Goal: Transaction & Acquisition: Purchase product/service

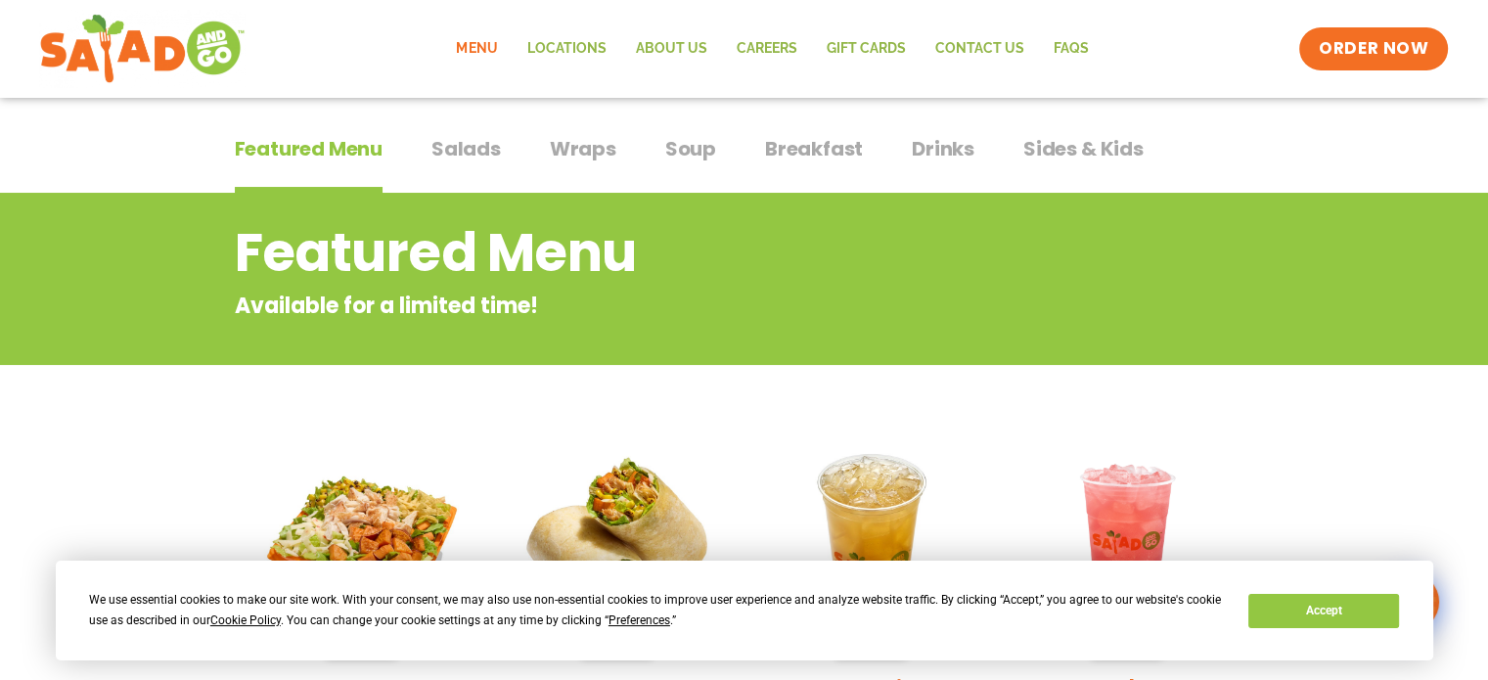
scroll to position [107, 0]
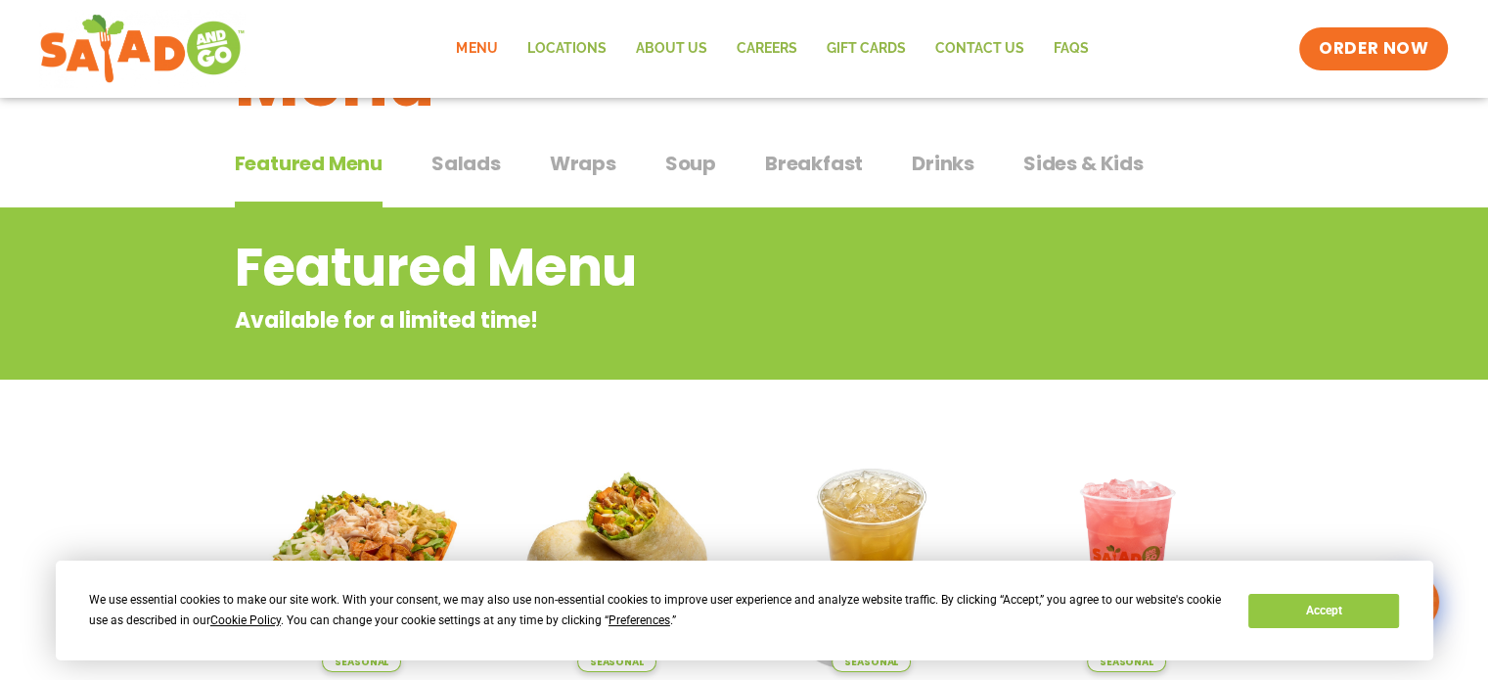
click at [487, 167] on span "Salads" at bounding box center [465, 163] width 69 height 29
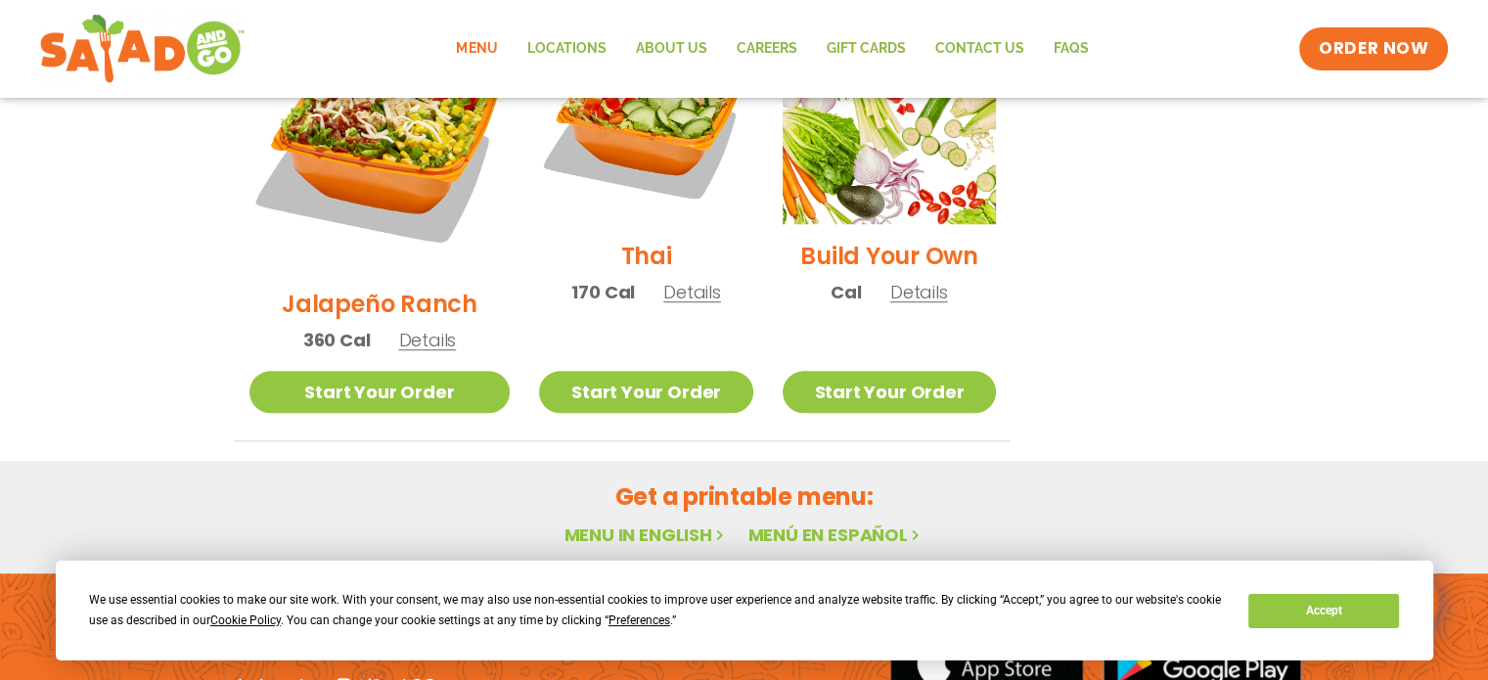
scroll to position [1676, 0]
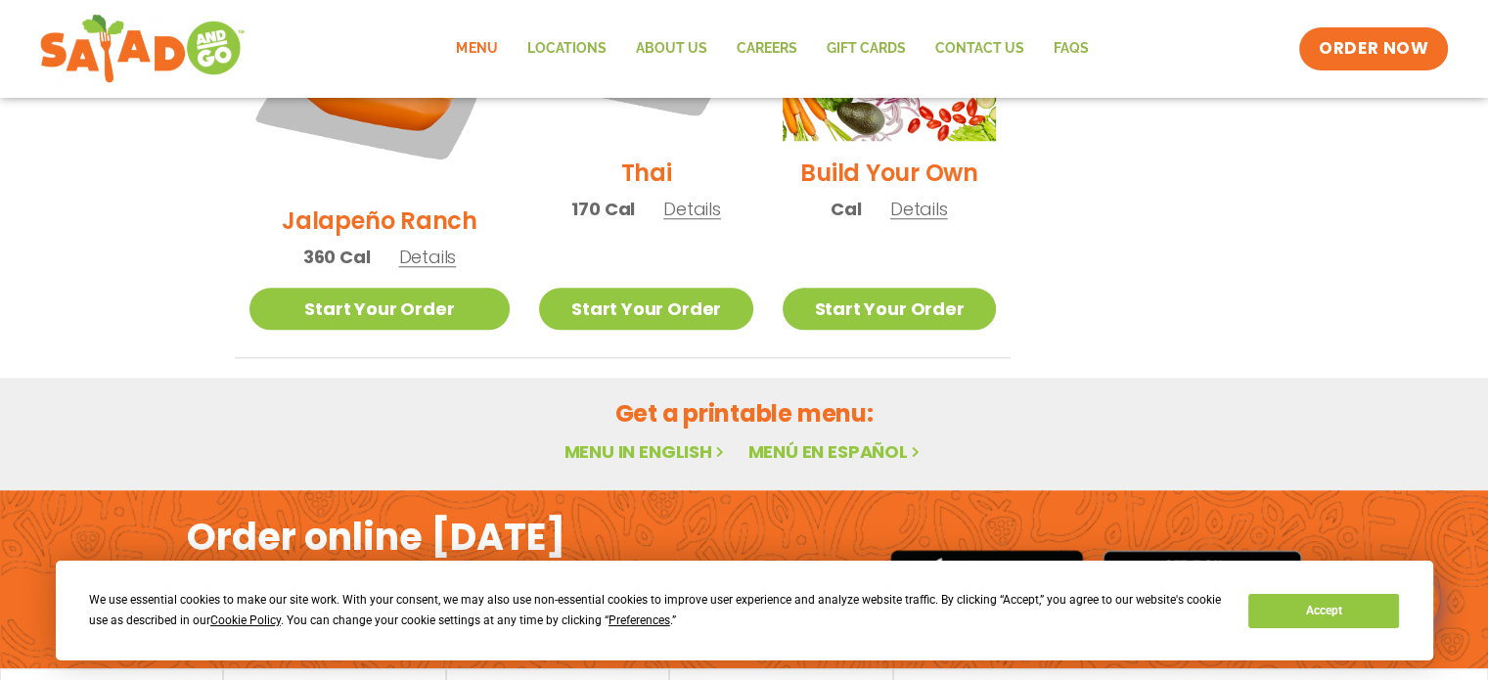
click at [656, 439] on link "Menu in English" at bounding box center [646, 451] width 164 height 24
click at [1349, 52] on span "ORDER NOW" at bounding box center [1373, 48] width 121 height 25
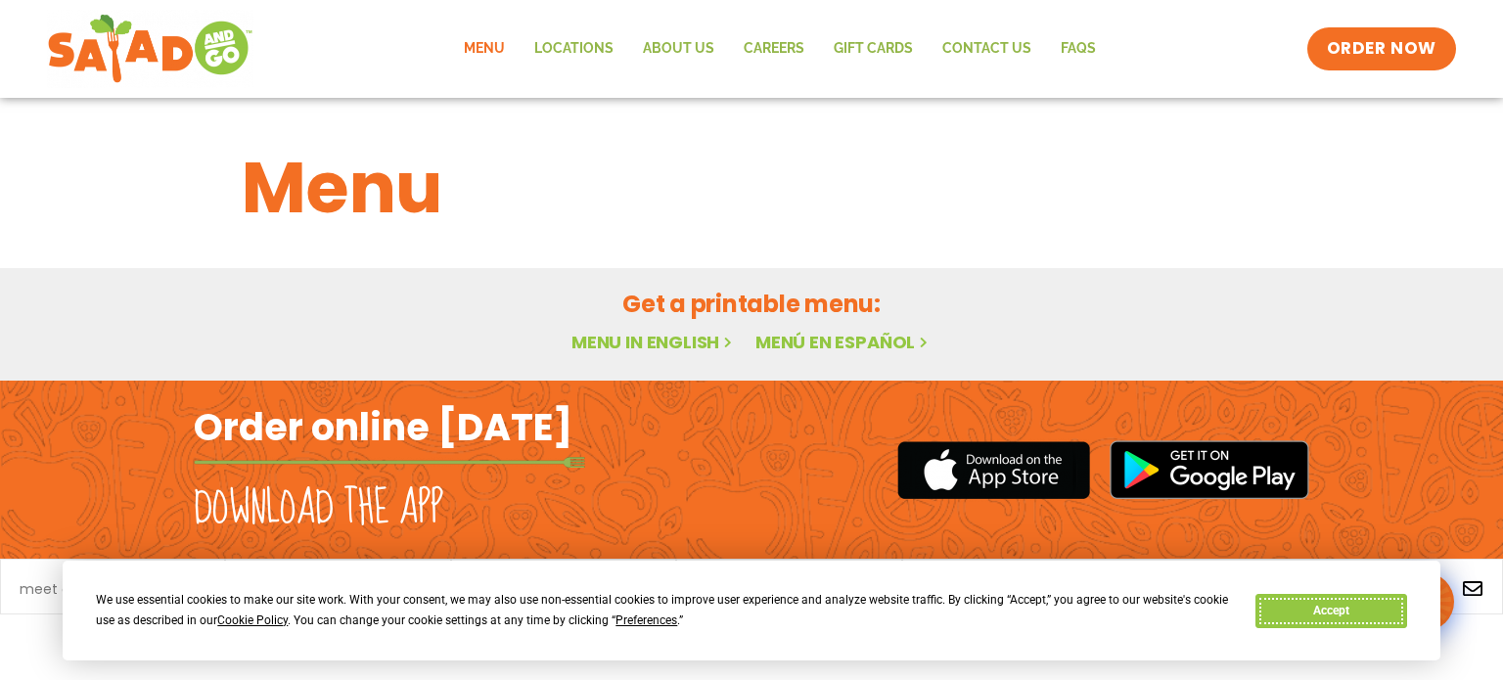
click at [1342, 609] on button "Accept" at bounding box center [1330, 611] width 151 height 34
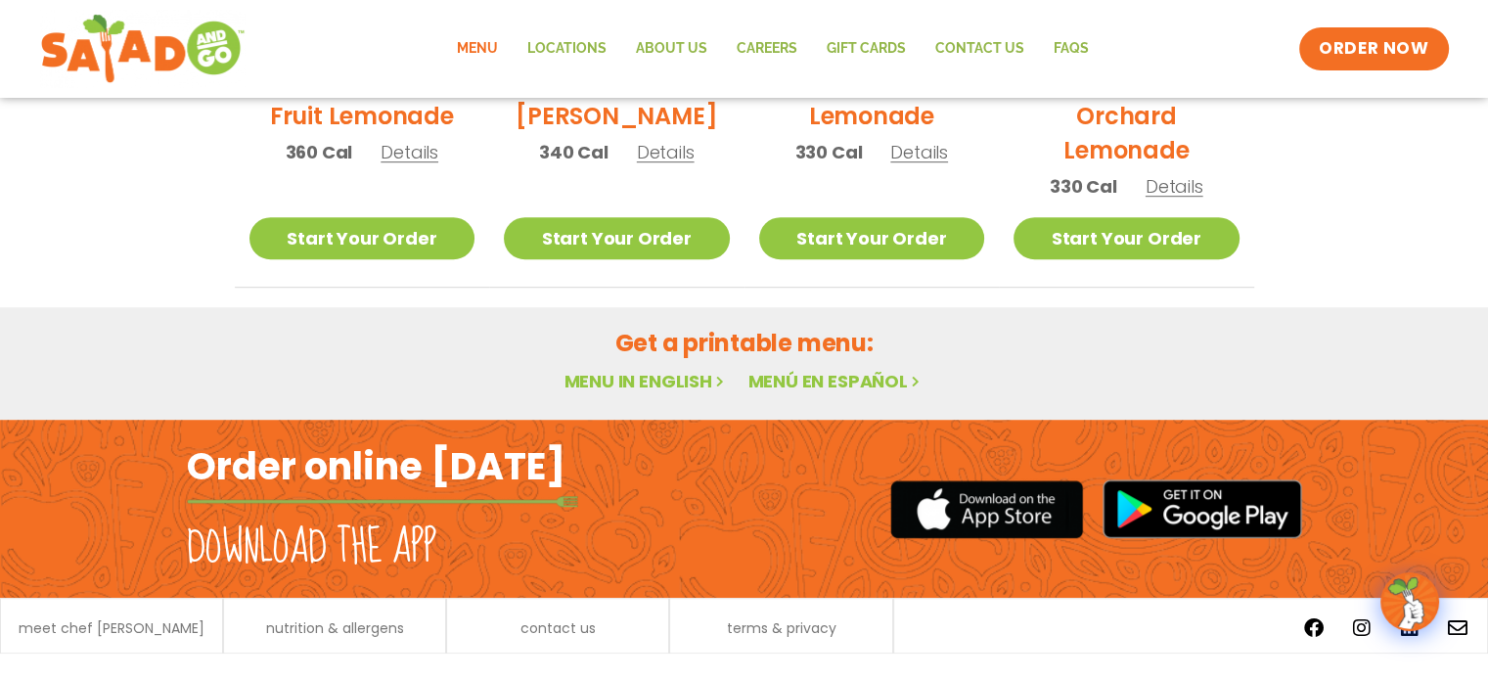
scroll to position [1258, 0]
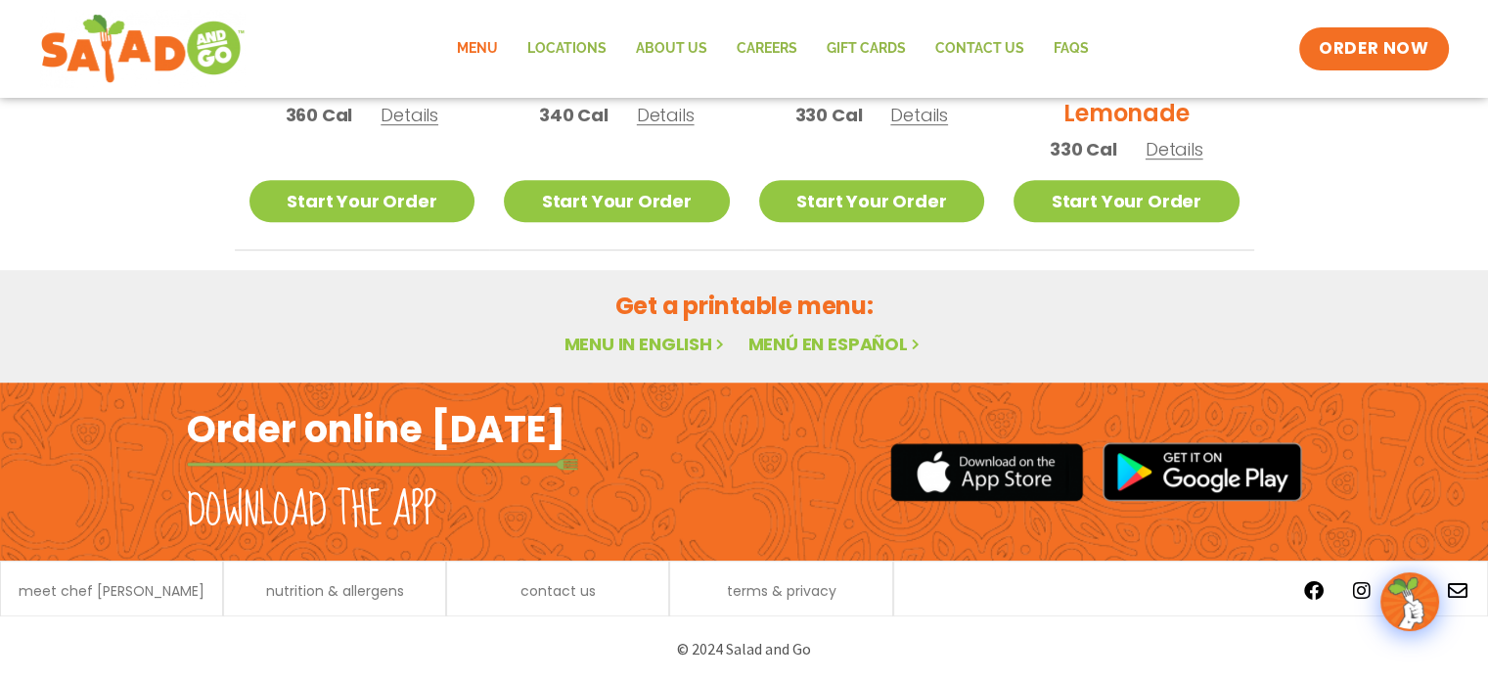
click at [656, 339] on link "Menu in English" at bounding box center [646, 344] width 164 height 24
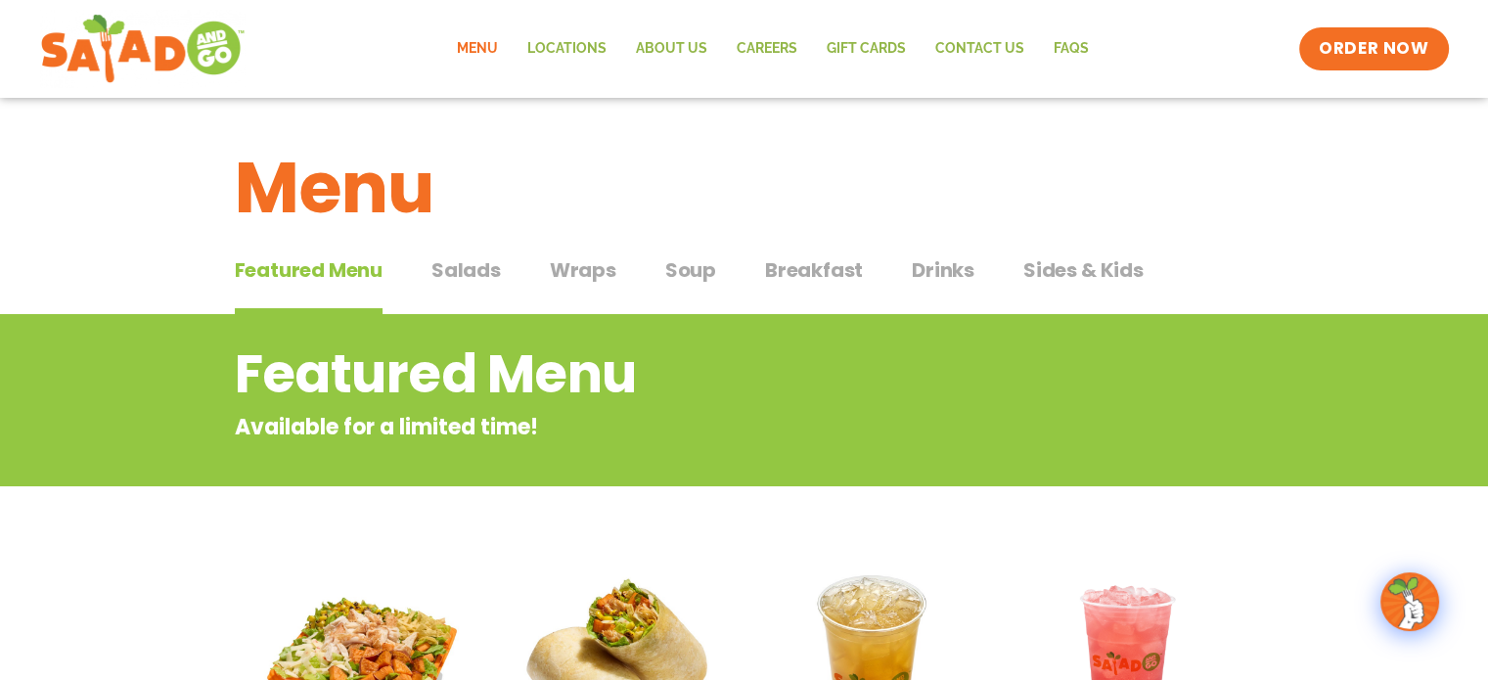
click at [467, 275] on span "Salads" at bounding box center [465, 269] width 69 height 29
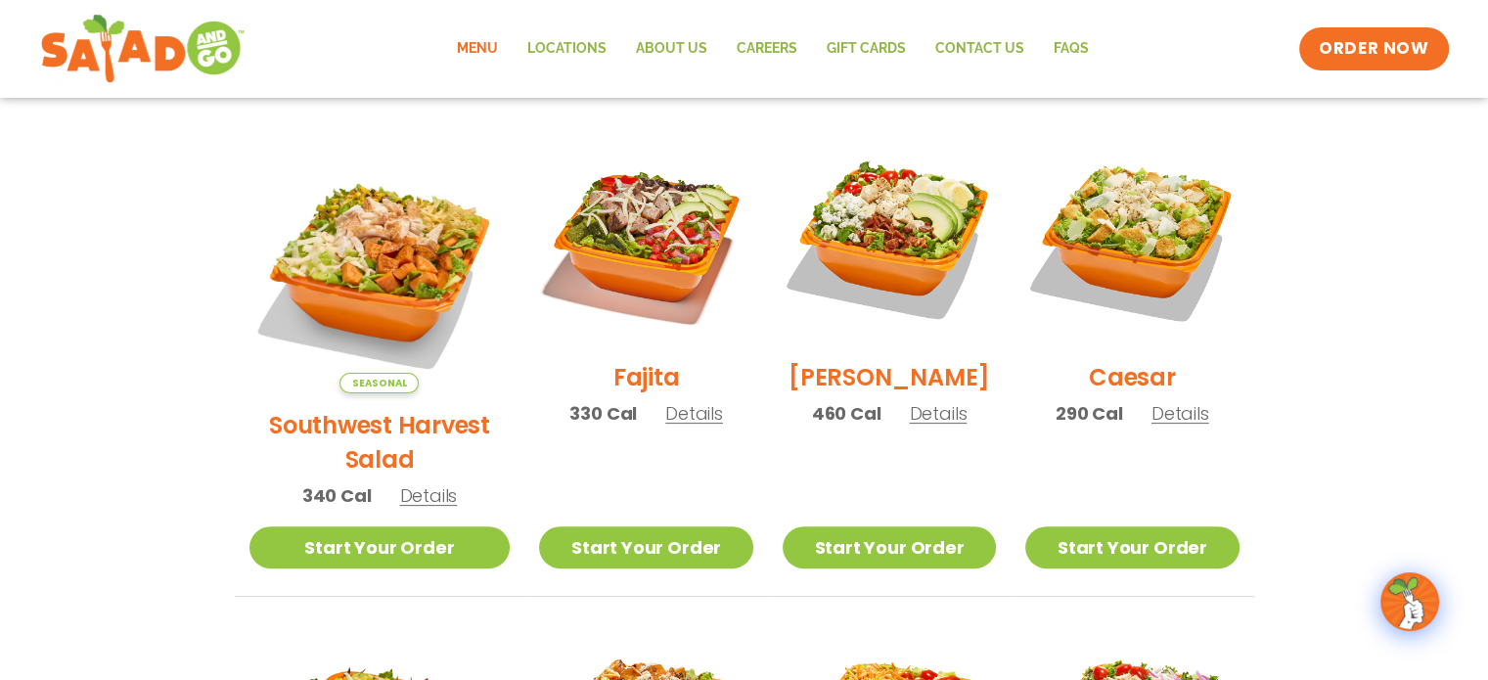
scroll to position [520, 0]
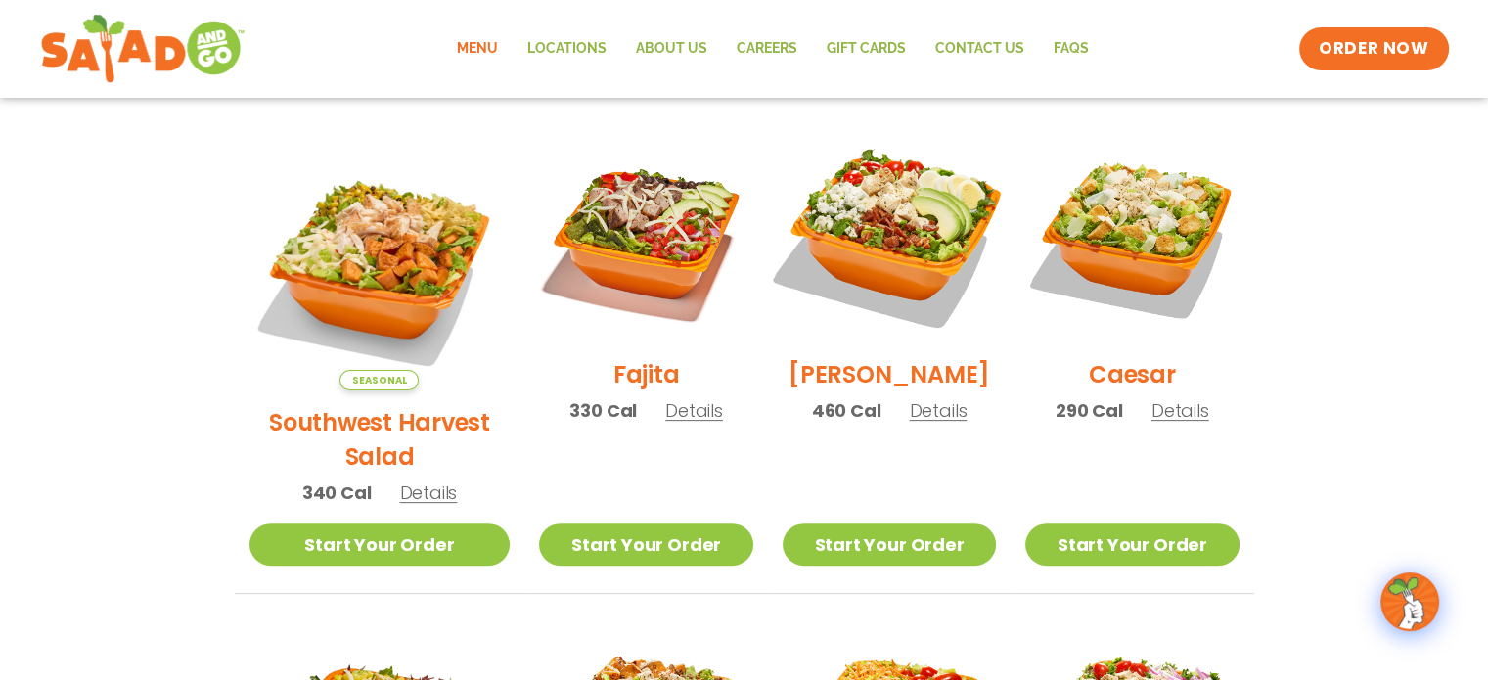
click at [854, 221] on img at bounding box center [889, 236] width 250 height 250
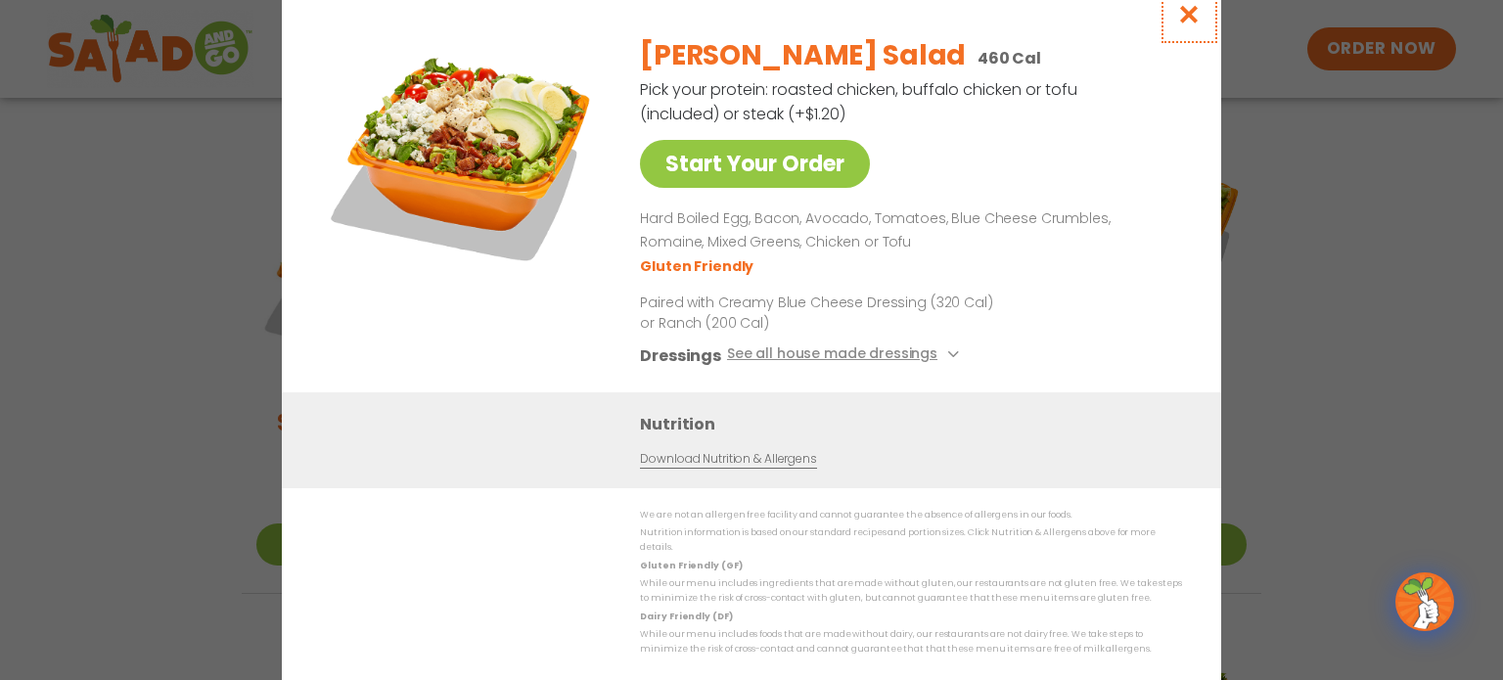
click at [1185, 23] on icon "Close modal" at bounding box center [1189, 14] width 24 height 21
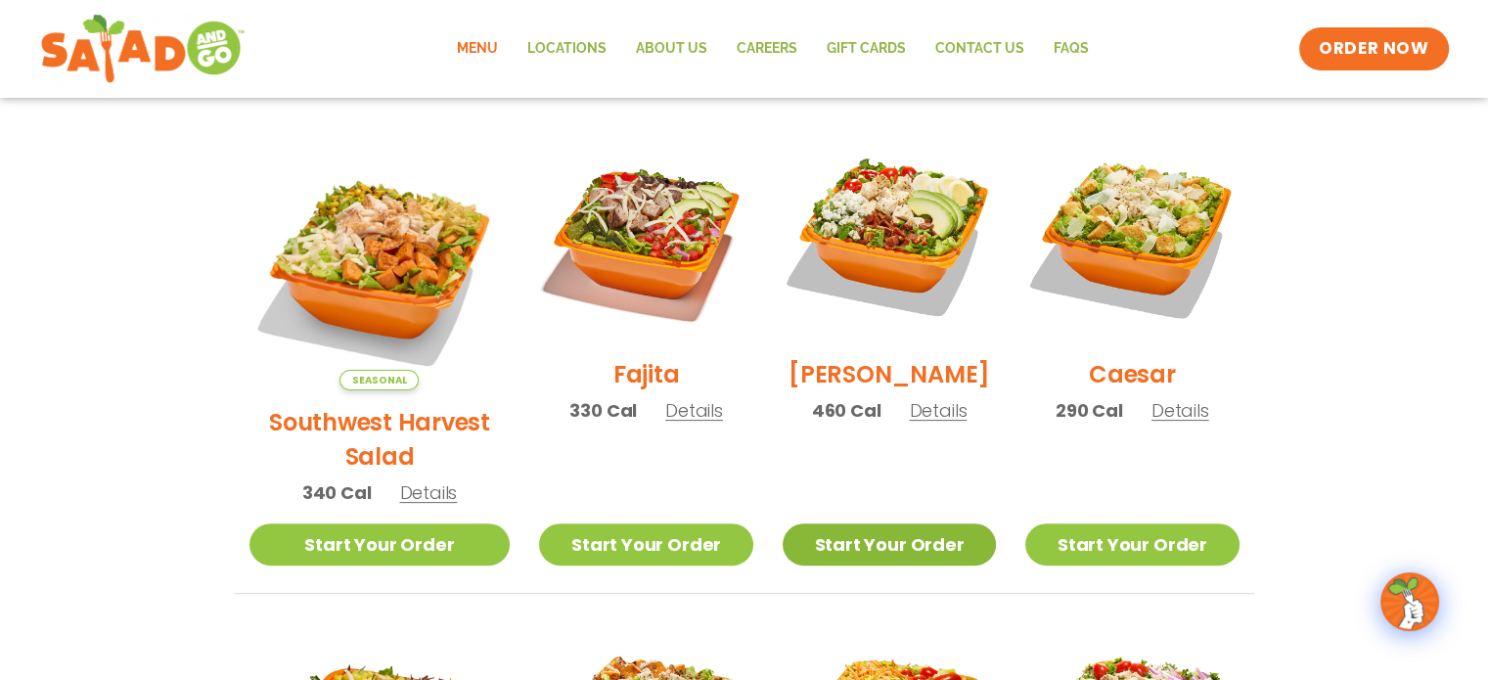
click at [881, 523] on link "Start Your Order" at bounding box center [889, 544] width 213 height 42
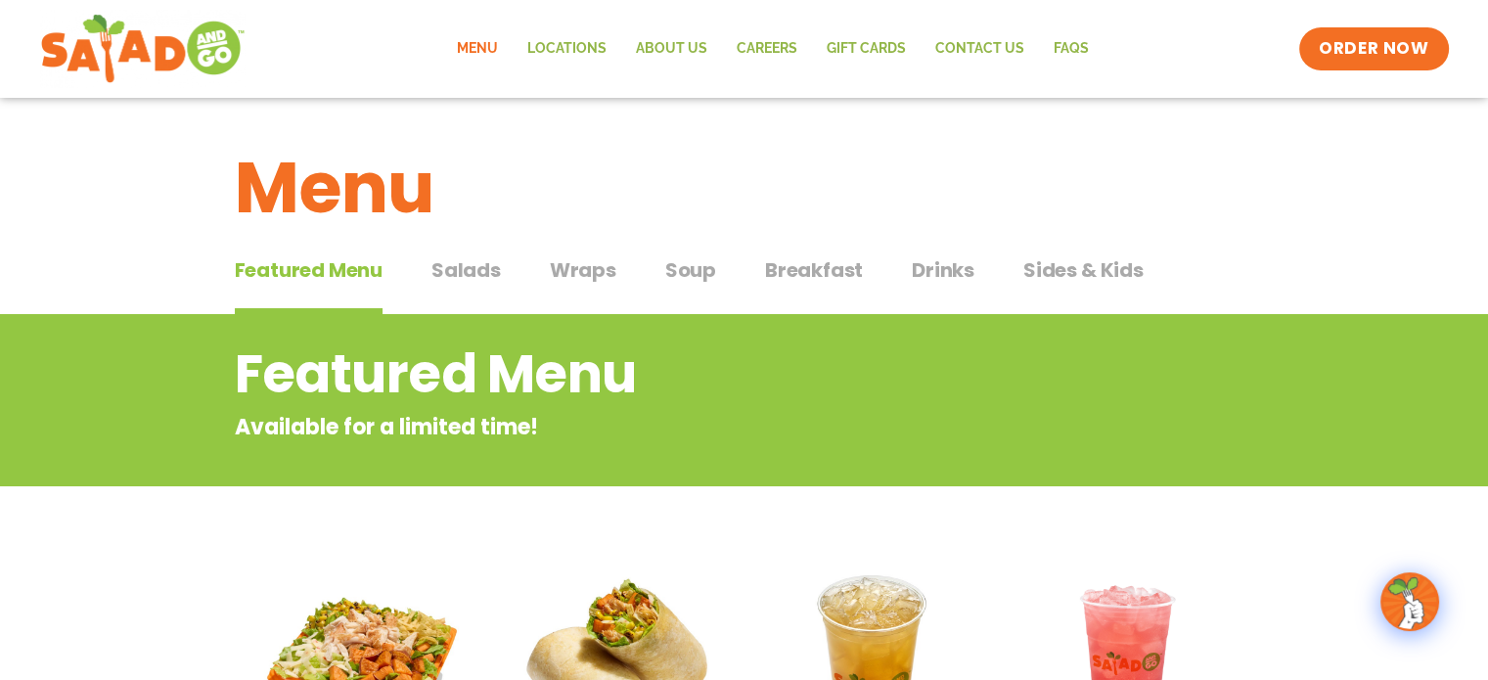
scroll to position [595, 0]
